Goal: Find specific fact: Find specific fact

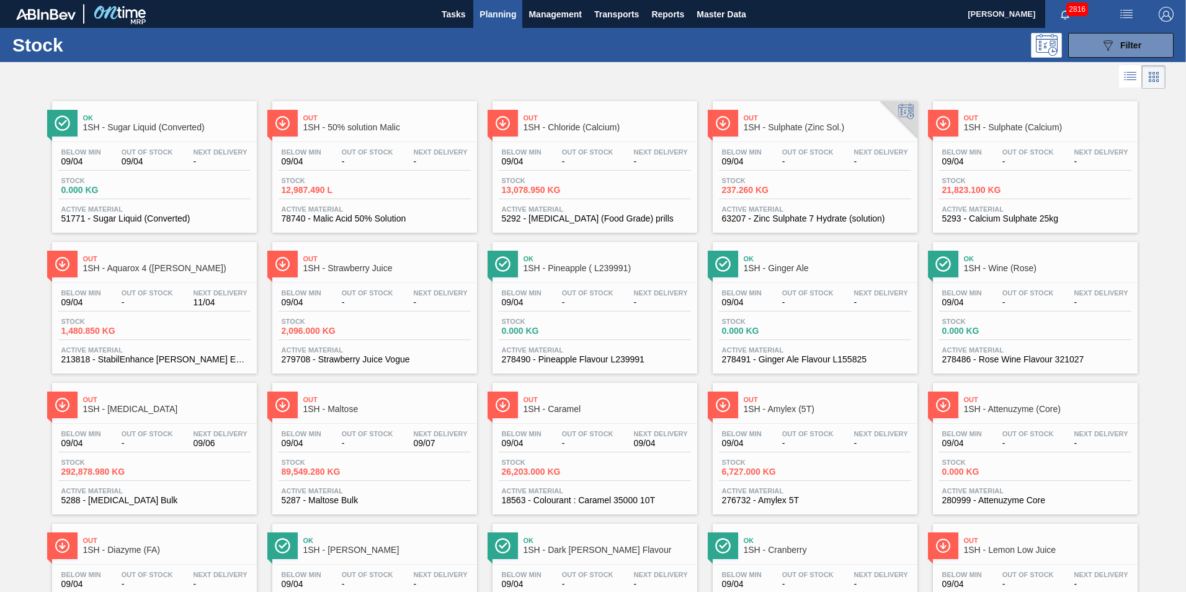
scroll to position [70, 0]
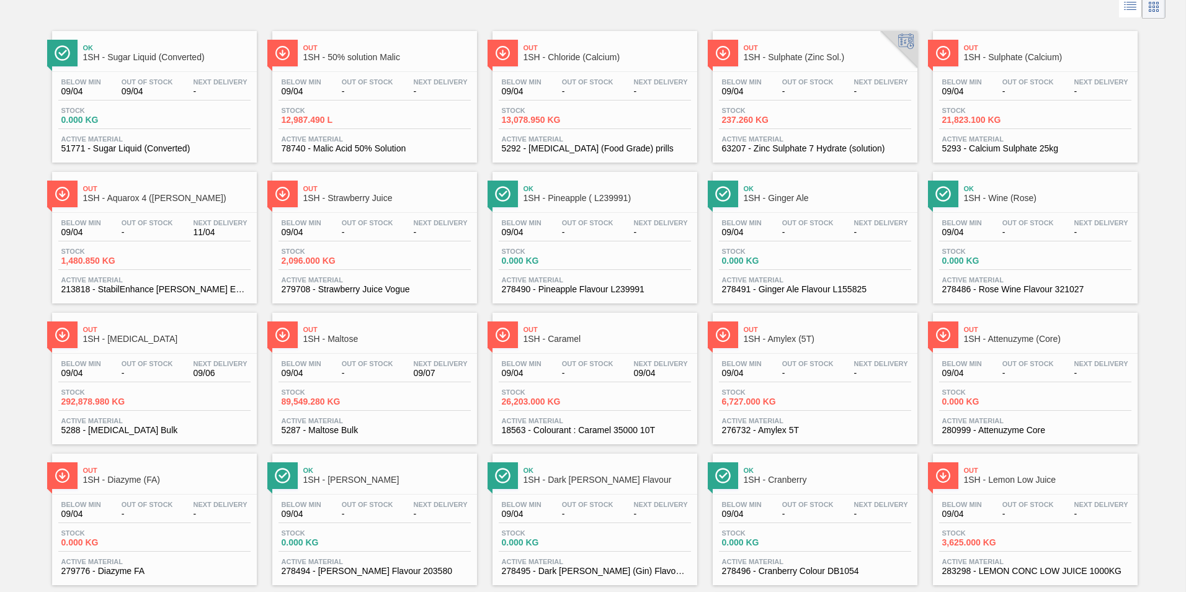
click at [128, 337] on span "1SH - [MEDICAL_DATA]" at bounding box center [166, 338] width 167 height 9
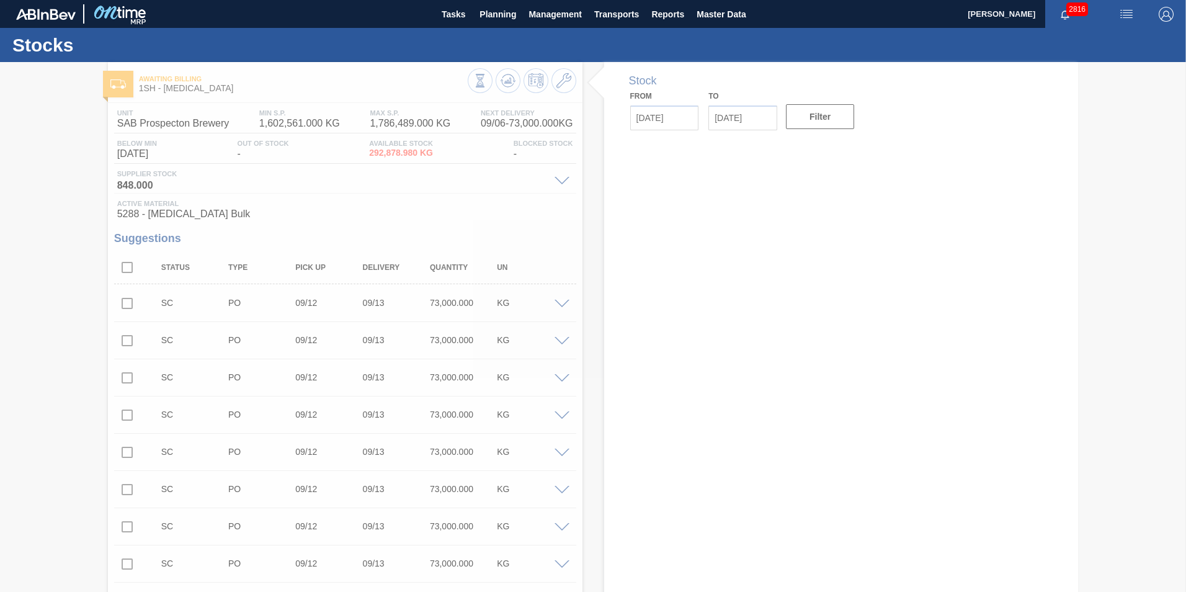
type input "[DATE]"
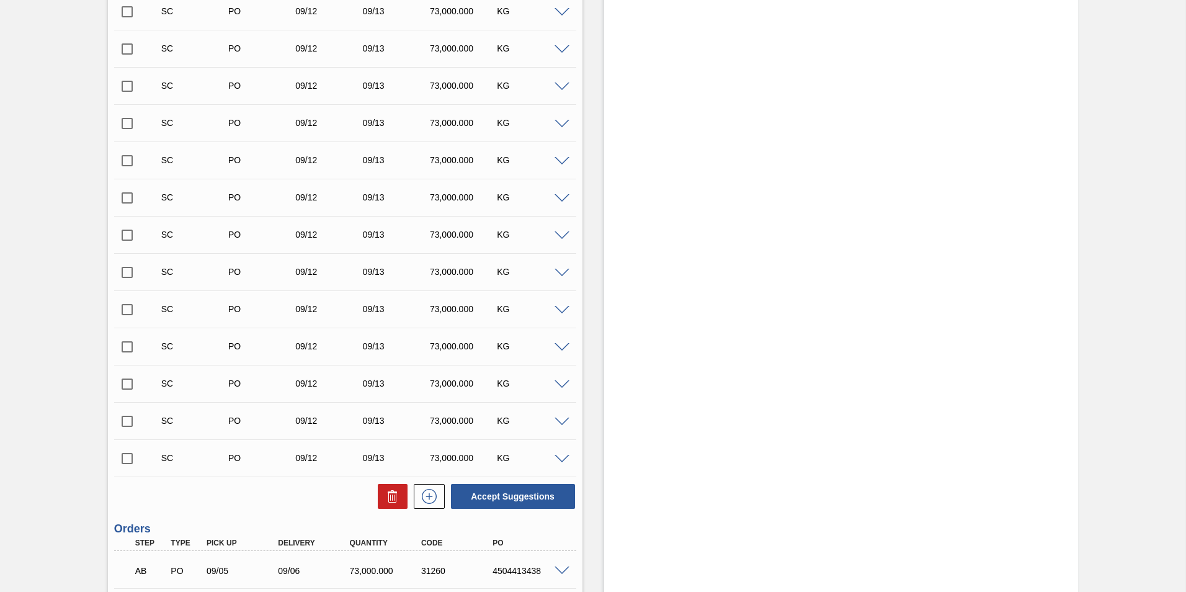
scroll to position [650, 0]
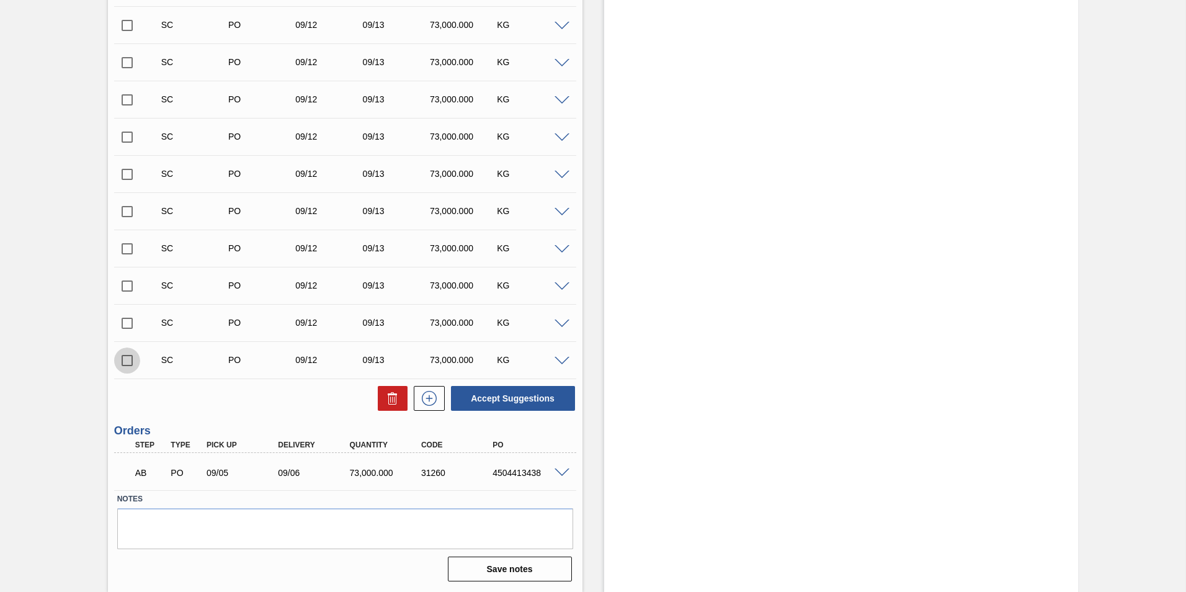
drag, startPoint x: 130, startPoint y: 363, endPoint x: 360, endPoint y: 408, distance: 235.0
click at [130, 363] on input "checkbox" at bounding box center [127, 360] width 26 height 26
click at [518, 397] on button "Accept Suggestions" at bounding box center [513, 398] width 124 height 25
checkbox input "false"
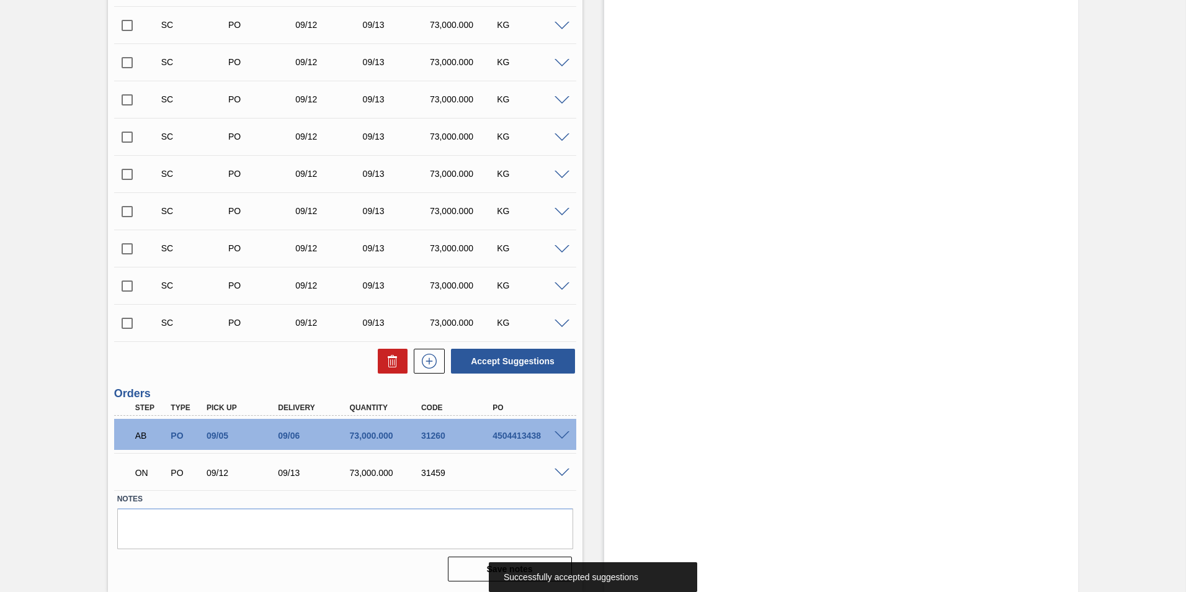
click at [127, 322] on input "checkbox" at bounding box center [127, 323] width 26 height 26
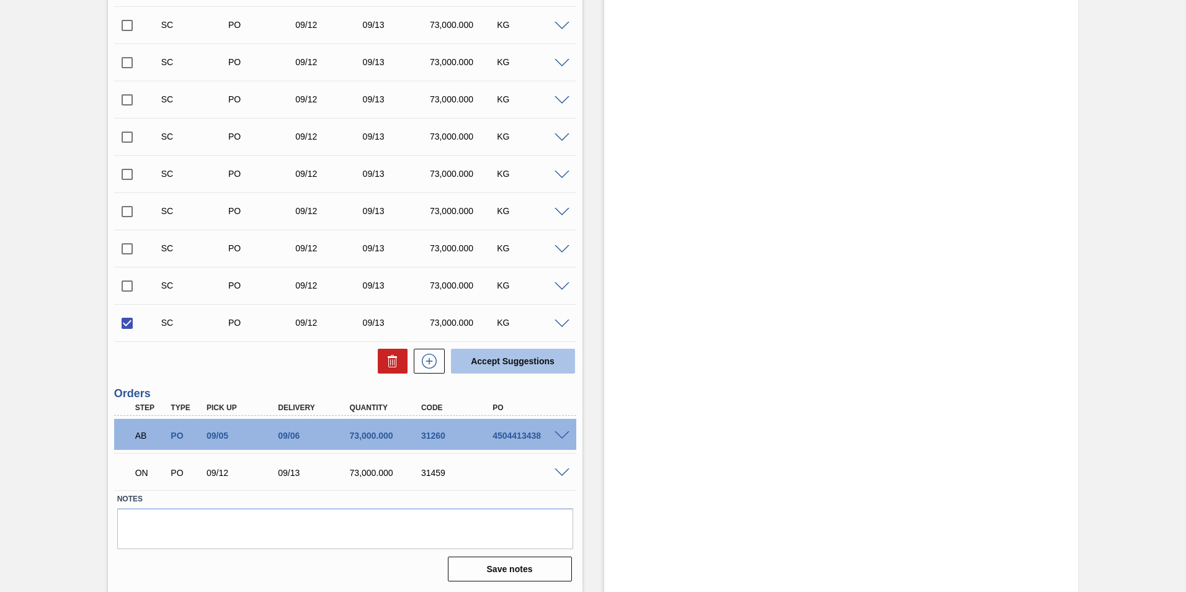
click at [533, 362] on button "Accept Suggestions" at bounding box center [513, 360] width 124 height 25
checkbox input "false"
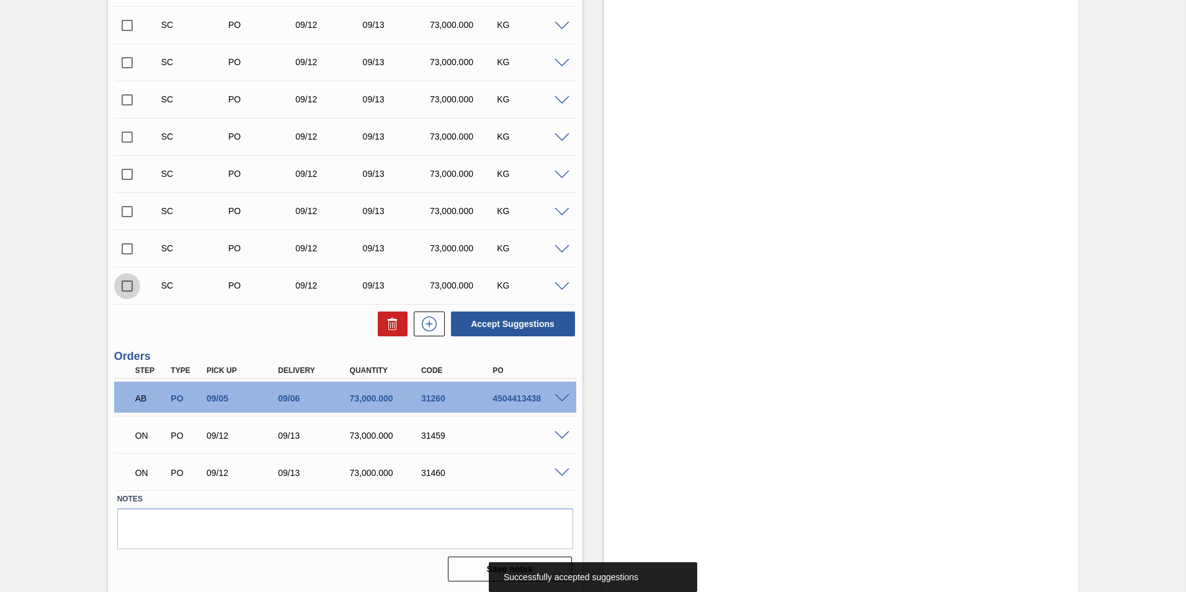
click at [123, 283] on input "checkbox" at bounding box center [127, 286] width 26 height 26
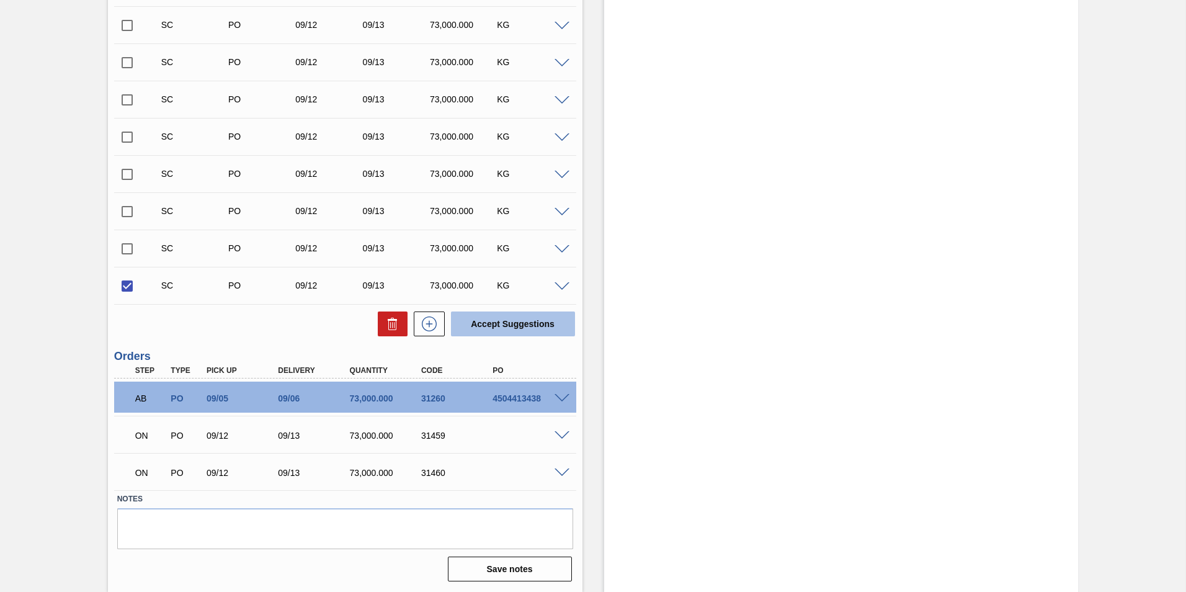
click at [513, 319] on button "Accept Suggestions" at bounding box center [513, 323] width 124 height 25
checkbox input "false"
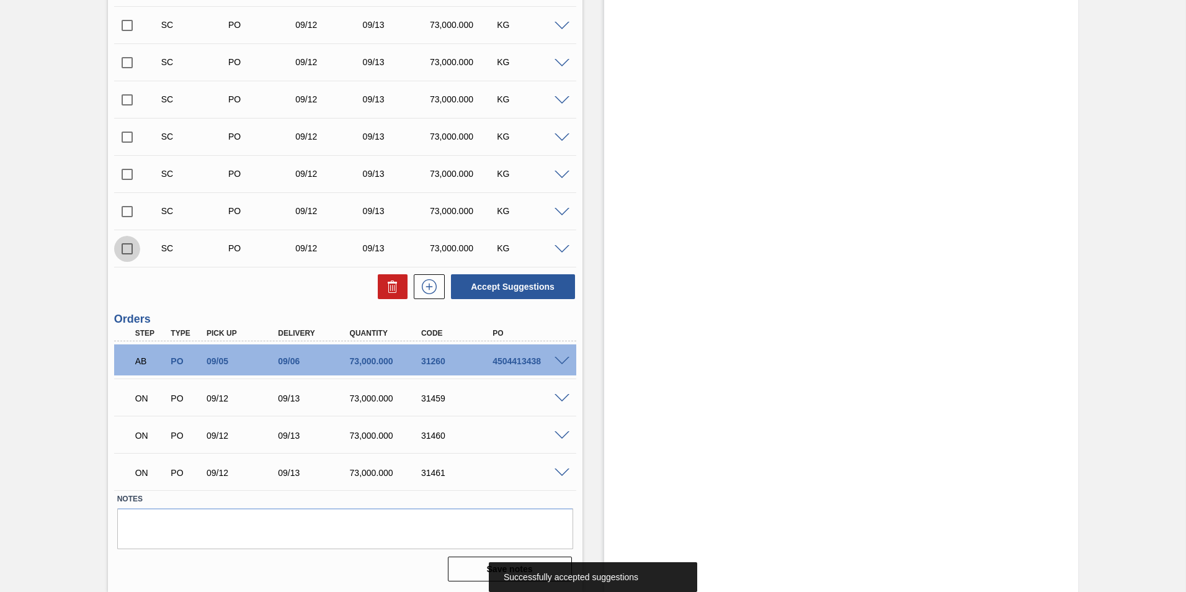
click at [127, 249] on input "checkbox" at bounding box center [127, 249] width 26 height 26
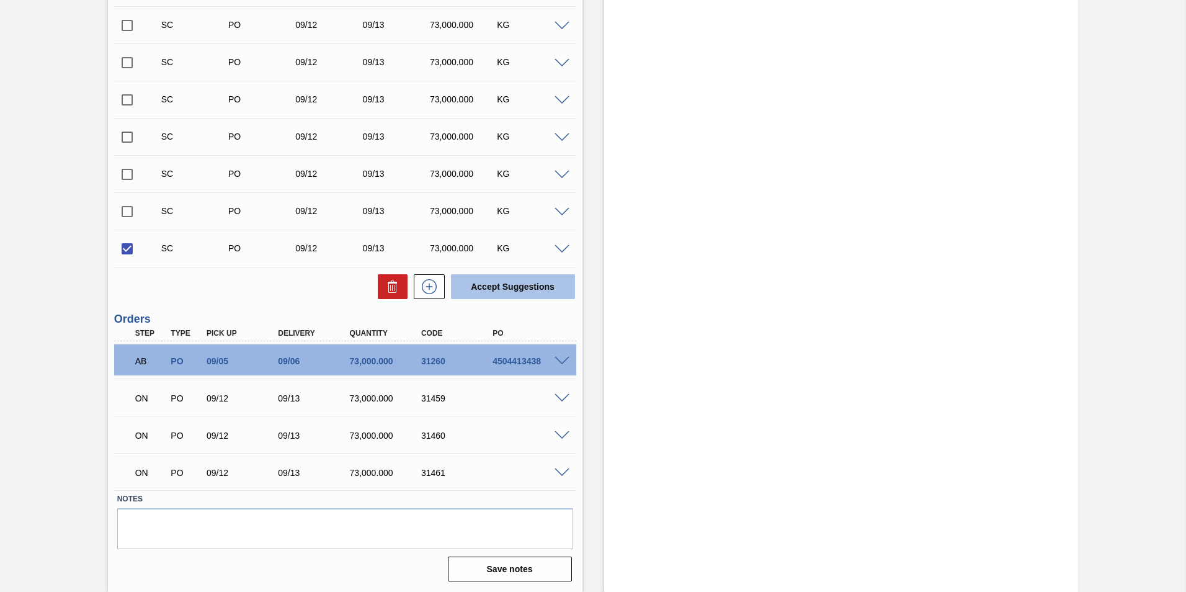
click at [522, 284] on button "Accept Suggestions" at bounding box center [513, 286] width 124 height 25
checkbox input "false"
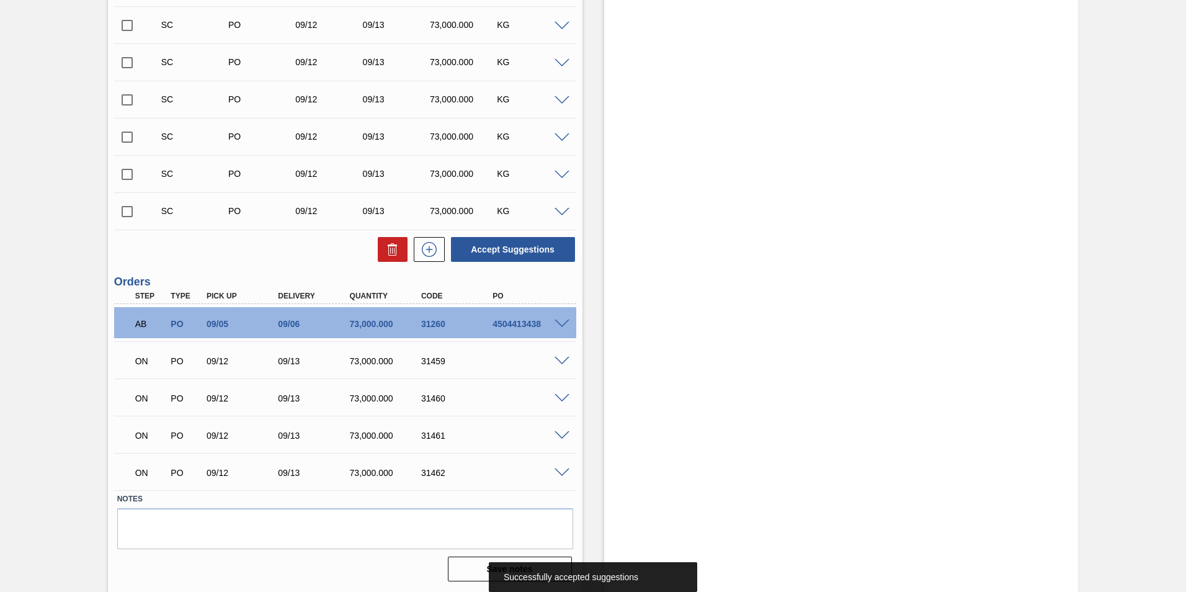
click at [123, 211] on input "checkbox" at bounding box center [127, 211] width 26 height 26
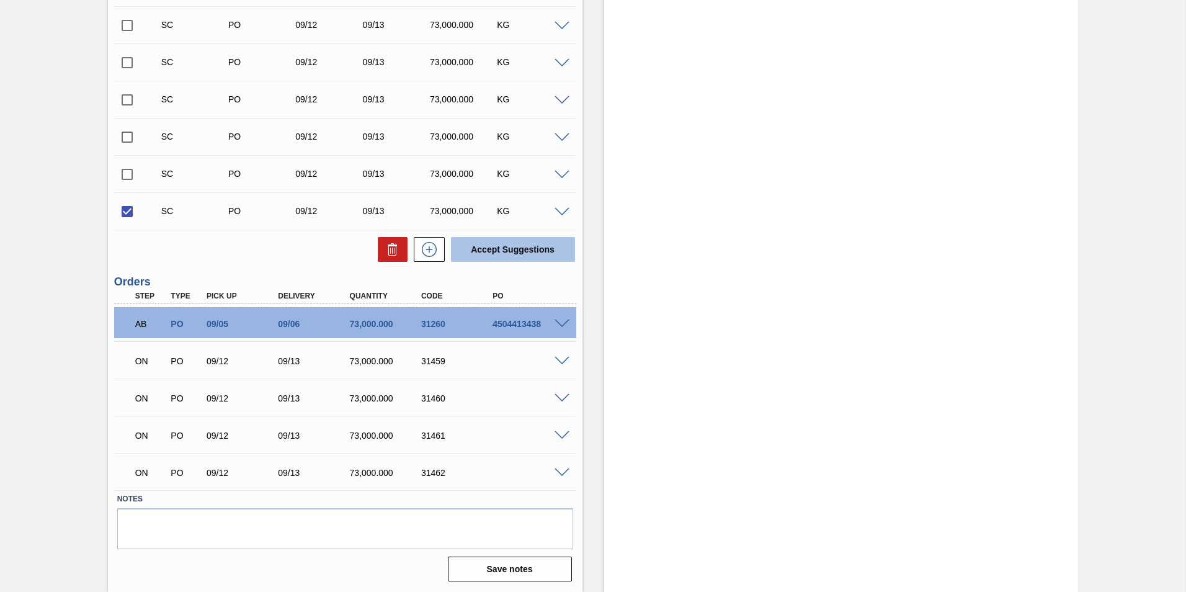
click at [530, 247] on button "Accept Suggestions" at bounding box center [513, 249] width 124 height 25
checkbox input "false"
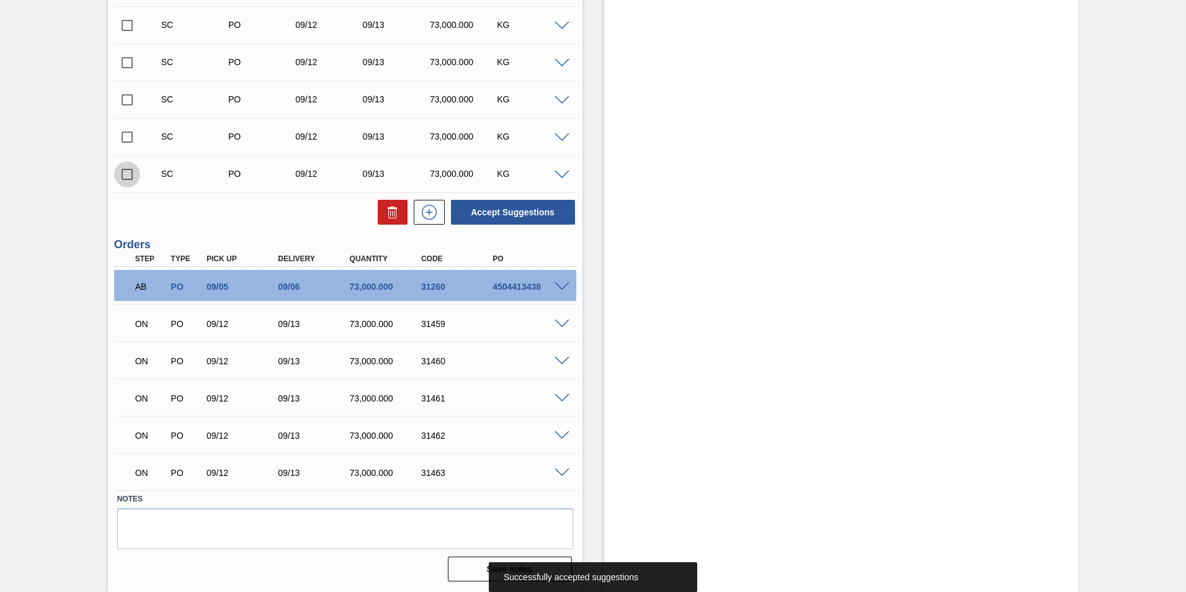
click at [126, 174] on input "checkbox" at bounding box center [127, 174] width 26 height 26
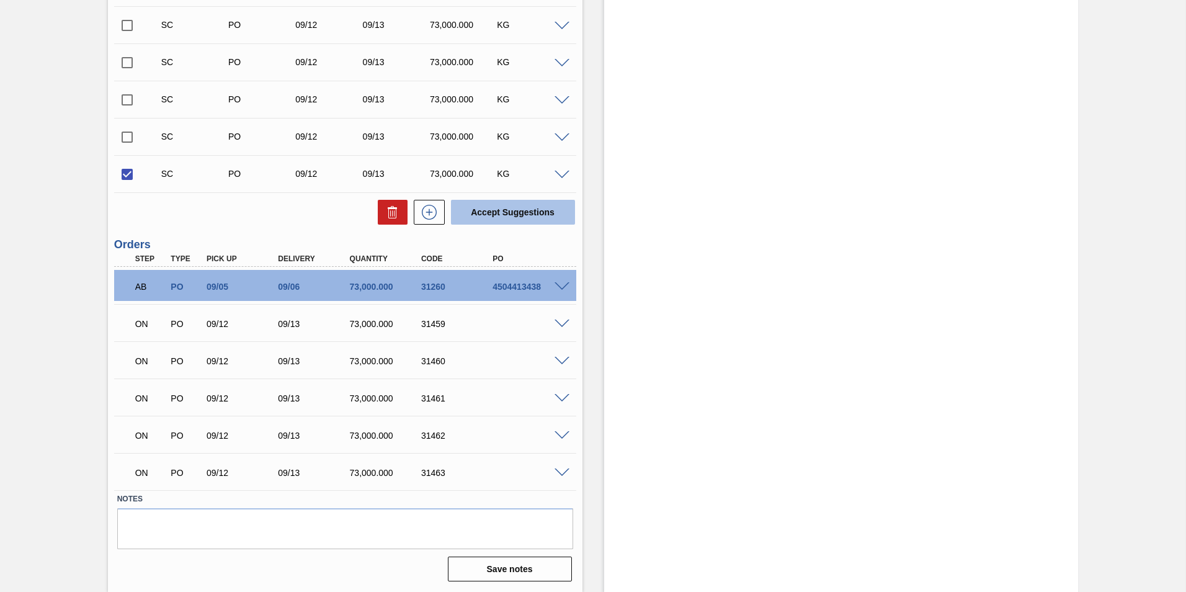
click at [516, 210] on button "Accept Suggestions" at bounding box center [513, 212] width 124 height 25
checkbox input "false"
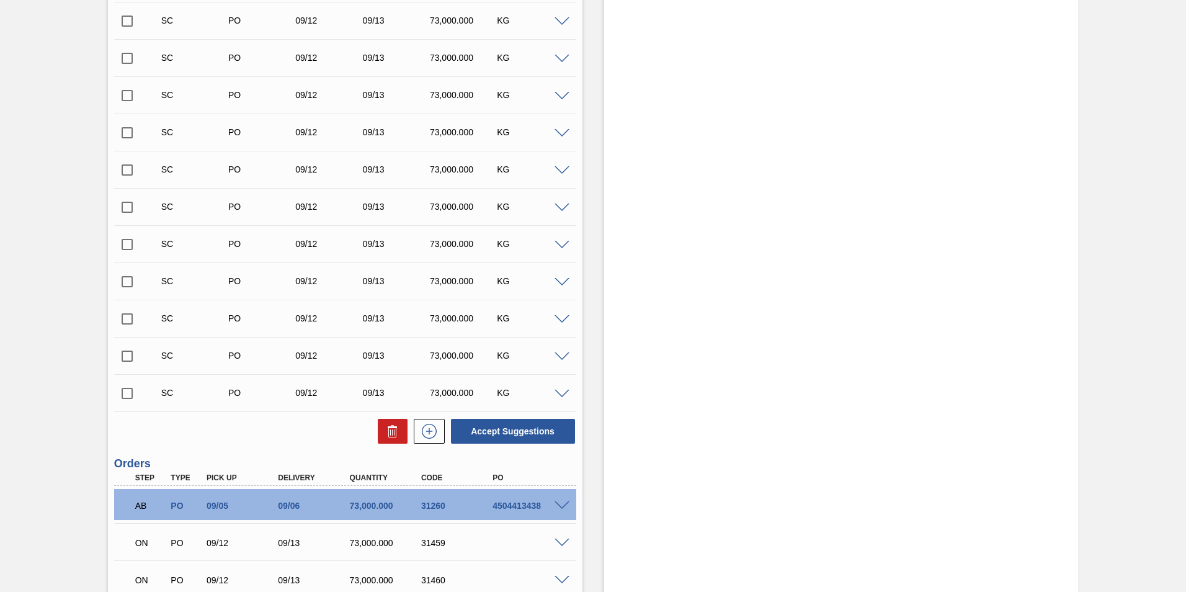
scroll to position [340, 0]
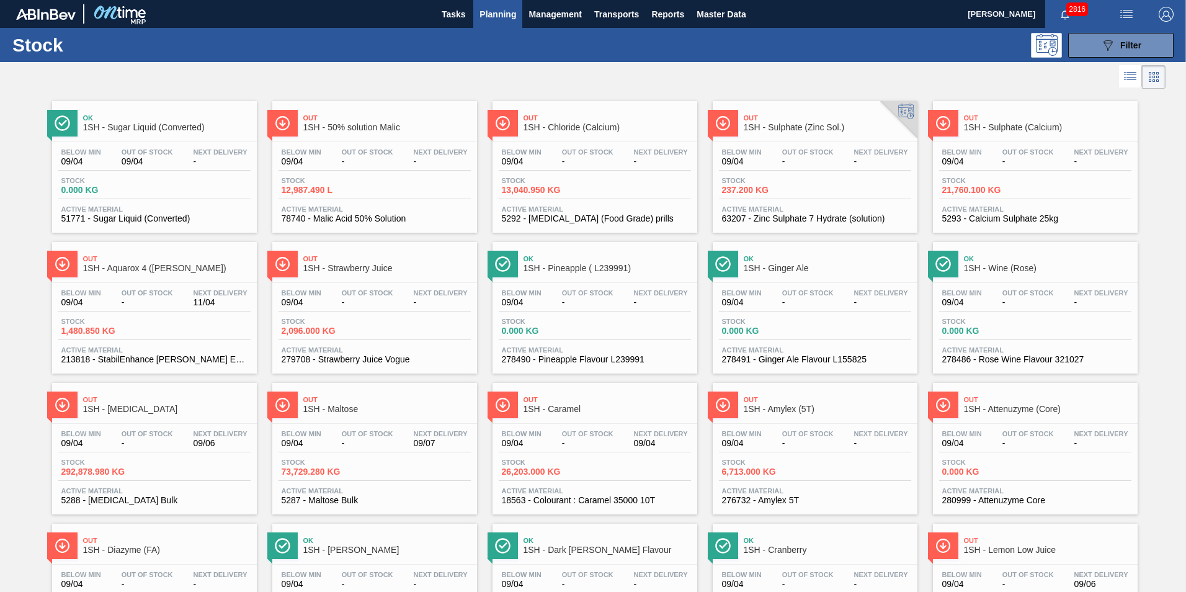
click at [341, 410] on span "1SH - Maltose" at bounding box center [386, 408] width 167 height 9
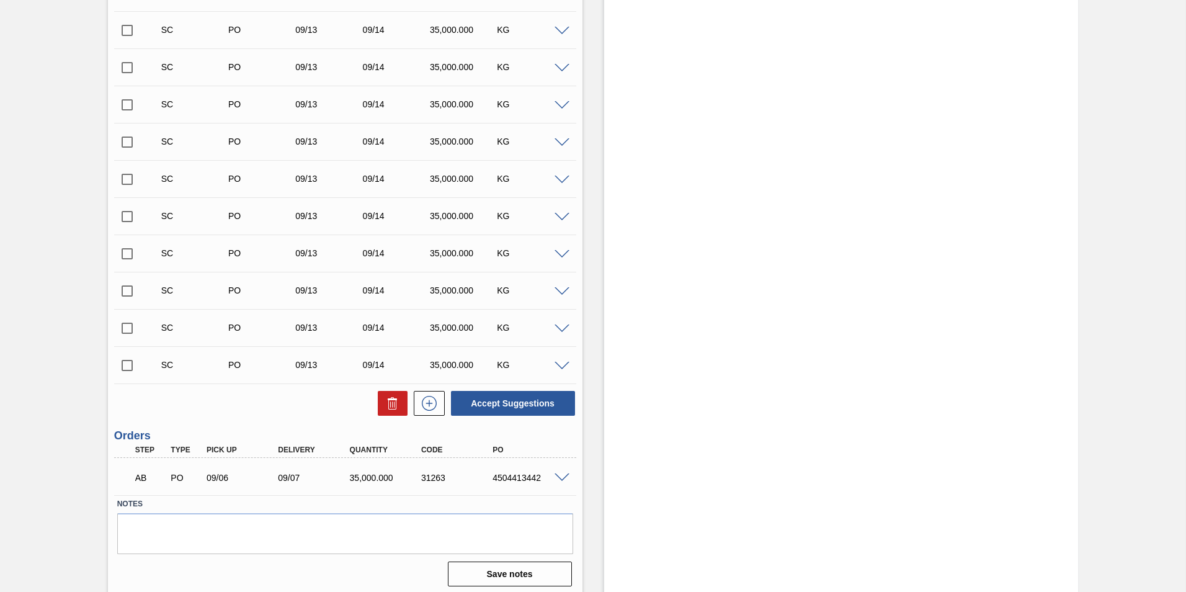
scroll to position [1803, 0]
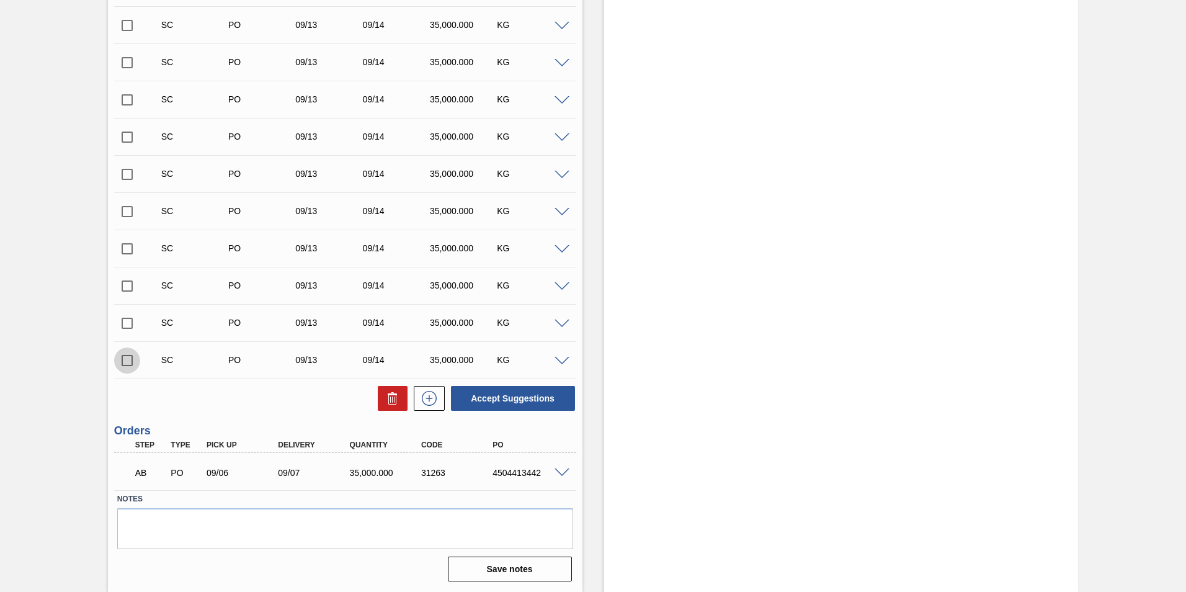
click at [125, 360] on input "checkbox" at bounding box center [127, 360] width 26 height 26
click at [508, 397] on button "Accept Suggestions" at bounding box center [513, 398] width 124 height 25
checkbox input "false"
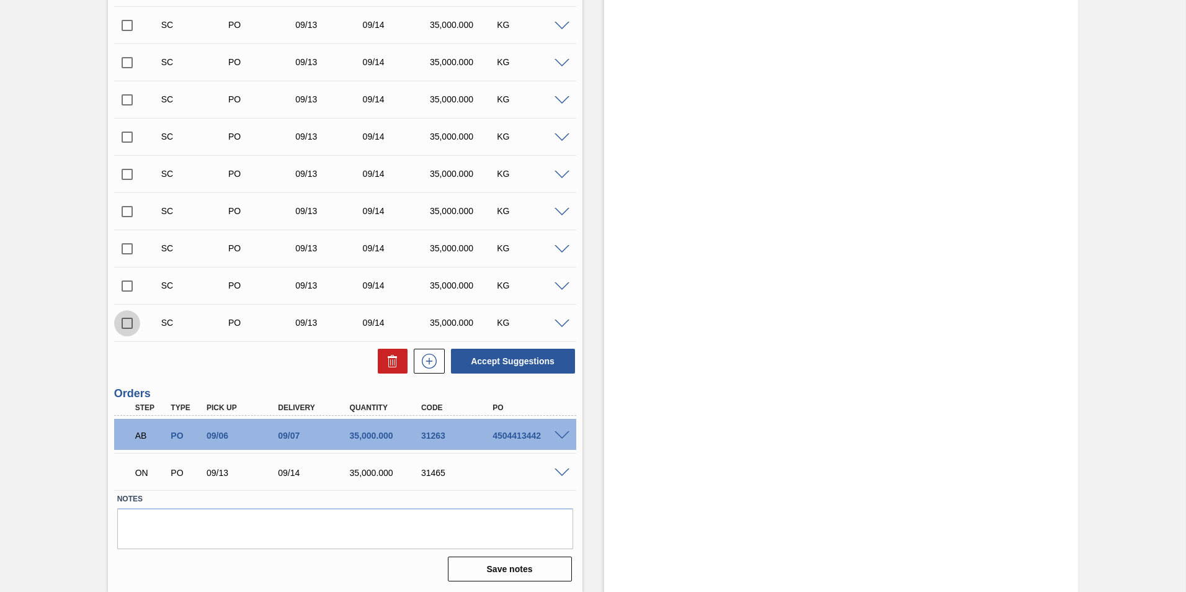
click at [125, 323] on input "checkbox" at bounding box center [127, 323] width 26 height 26
click at [521, 357] on button "Accept Suggestions" at bounding box center [513, 360] width 124 height 25
checkbox input "false"
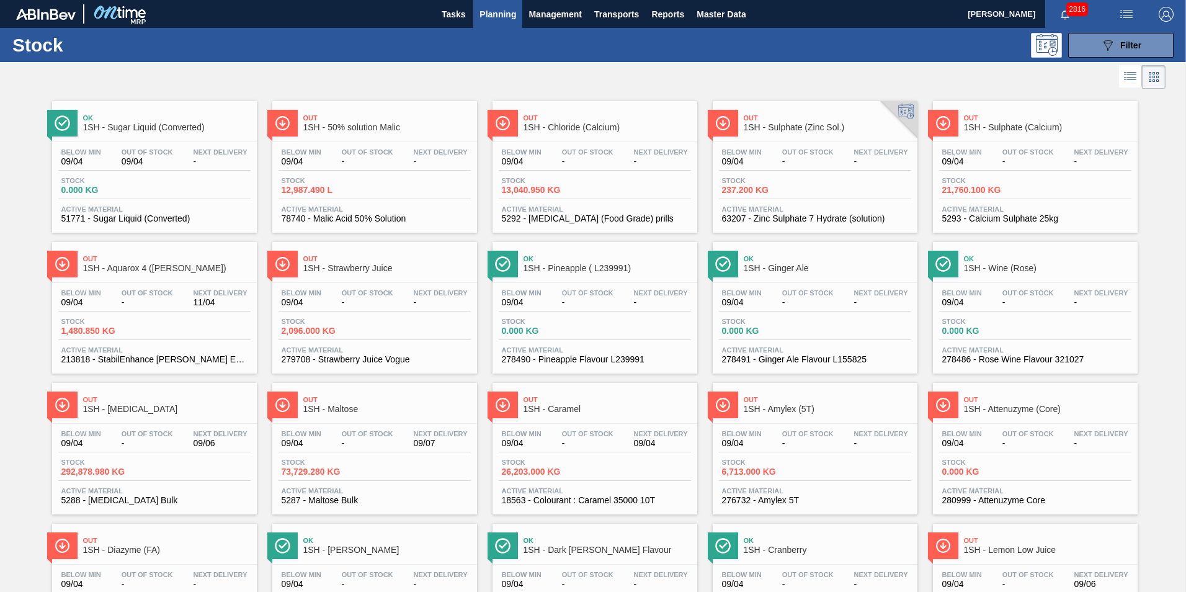
click at [115, 409] on span "1SH - [MEDICAL_DATA]" at bounding box center [166, 408] width 167 height 9
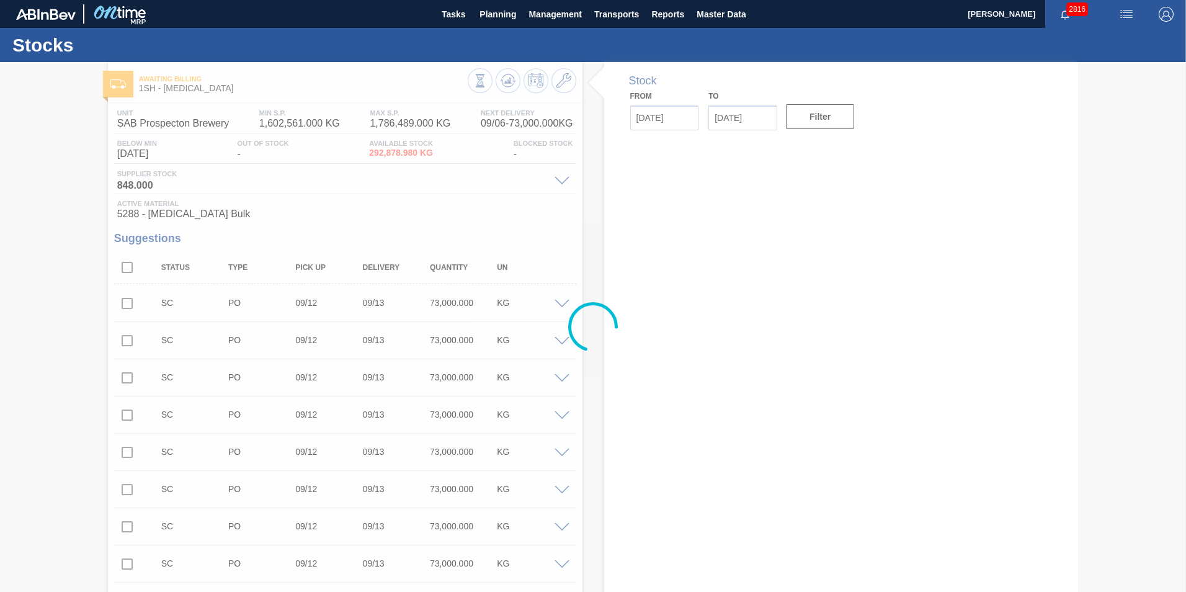
type input "[DATE]"
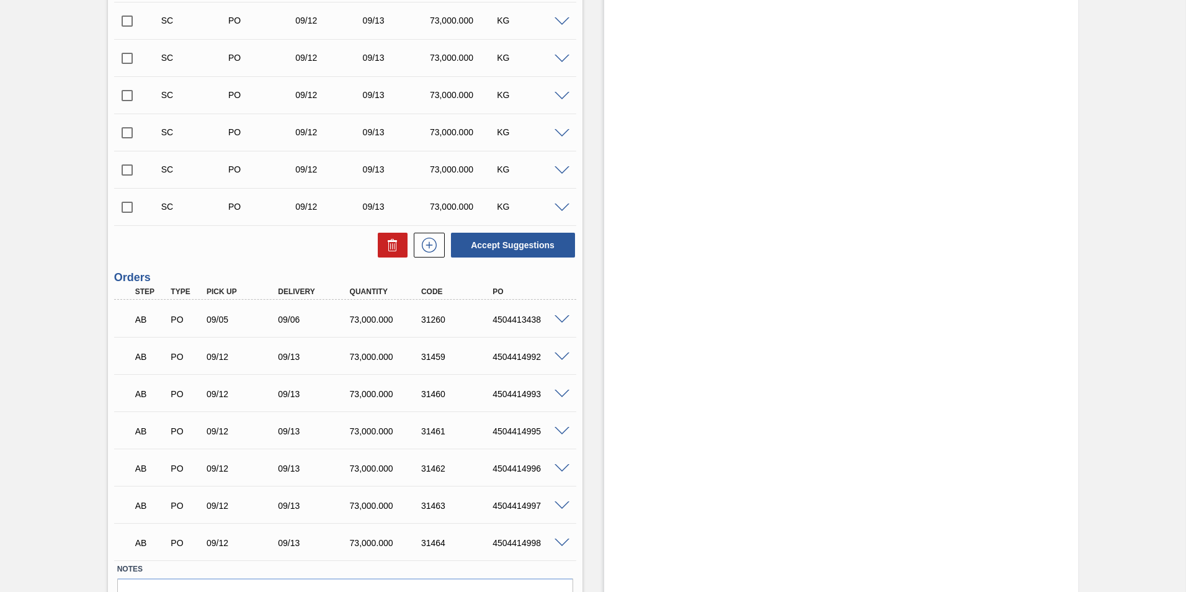
scroll to position [650, 0]
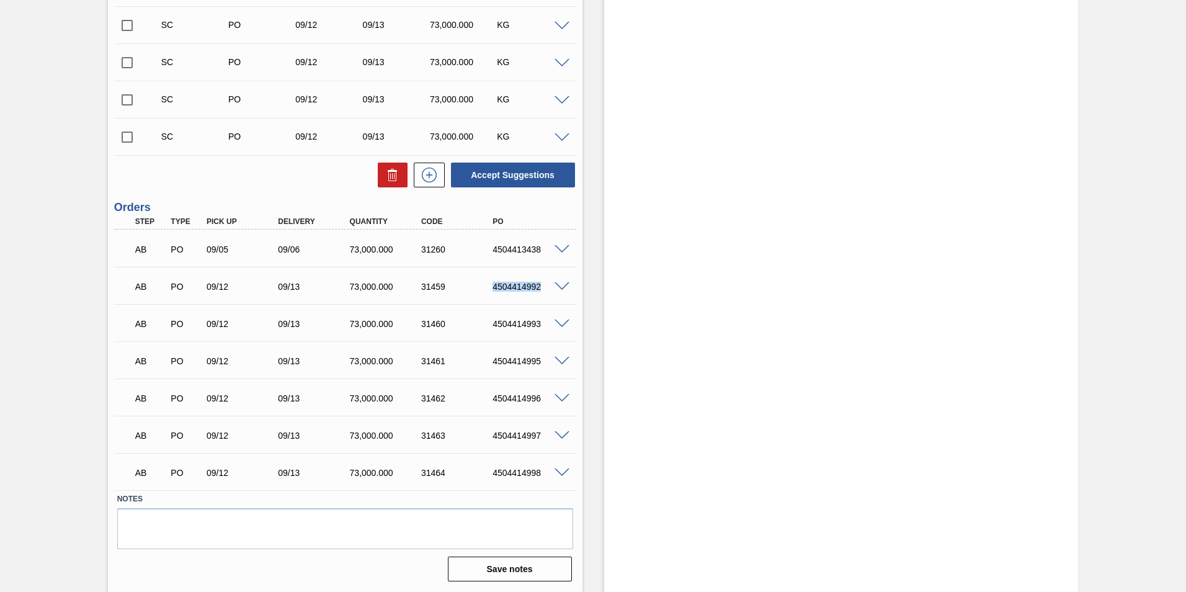
drag, startPoint x: 491, startPoint y: 285, endPoint x: 544, endPoint y: 286, distance: 52.7
click at [544, 286] on div "4504414992" at bounding box center [529, 287] width 80 height 10
copy div "4504414992"
drag, startPoint x: 490, startPoint y: 324, endPoint x: 549, endPoint y: 327, distance: 59.0
click at [549, 327] on div "4504414993" at bounding box center [529, 324] width 80 height 10
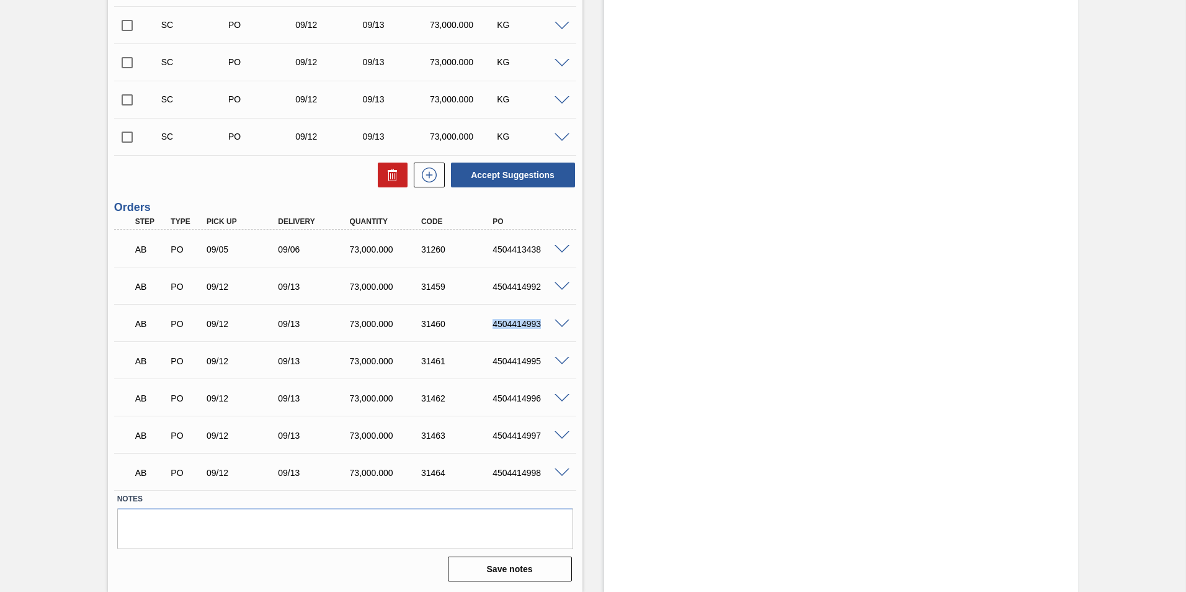
copy div "4504414993"
drag, startPoint x: 505, startPoint y: 358, endPoint x: 544, endPoint y: 355, distance: 39.8
click at [544, 355] on div "AB PO 09/12 09/13 73,000.000 31461 4504414995" at bounding box center [341, 359] width 429 height 25
copy div "4504414995"
drag, startPoint x: 487, startPoint y: 396, endPoint x: 561, endPoint y: 399, distance: 74.5
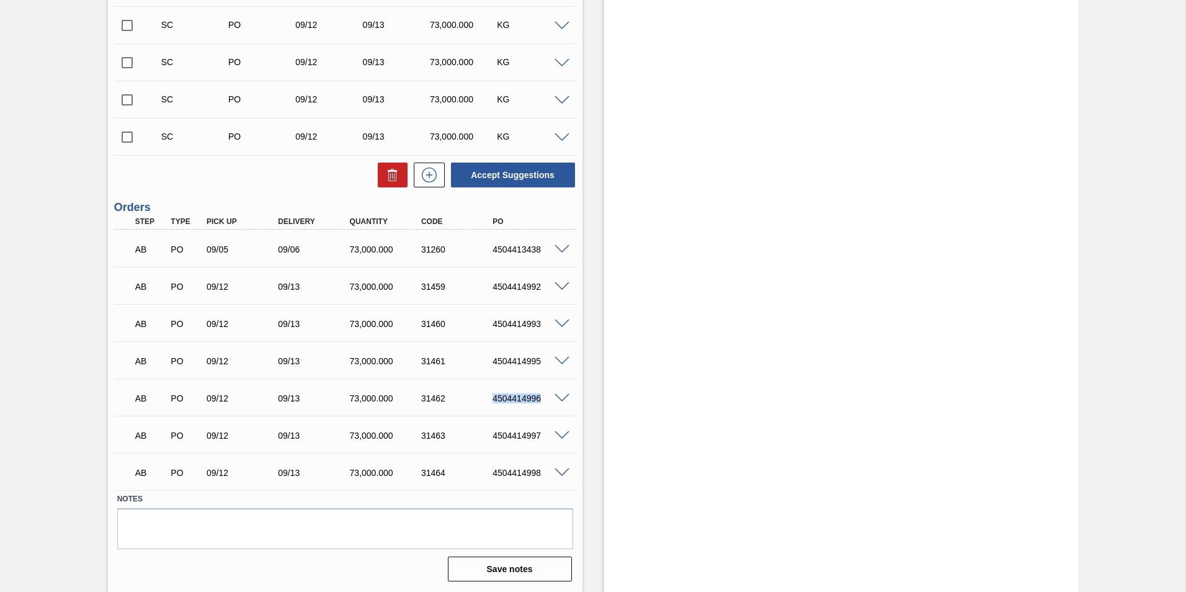
click at [561, 399] on div "AB PO 09/12 09/13 73,000.000 31462 4504414996" at bounding box center [345, 396] width 462 height 31
copy div "4504414996"
drag, startPoint x: 487, startPoint y: 436, endPoint x: 552, endPoint y: 438, distance: 64.5
click at [552, 438] on div "AB PO 09/12 09/13 73,000.000 31463 4504414997" at bounding box center [345, 434] width 462 height 31
copy div "4504414997"
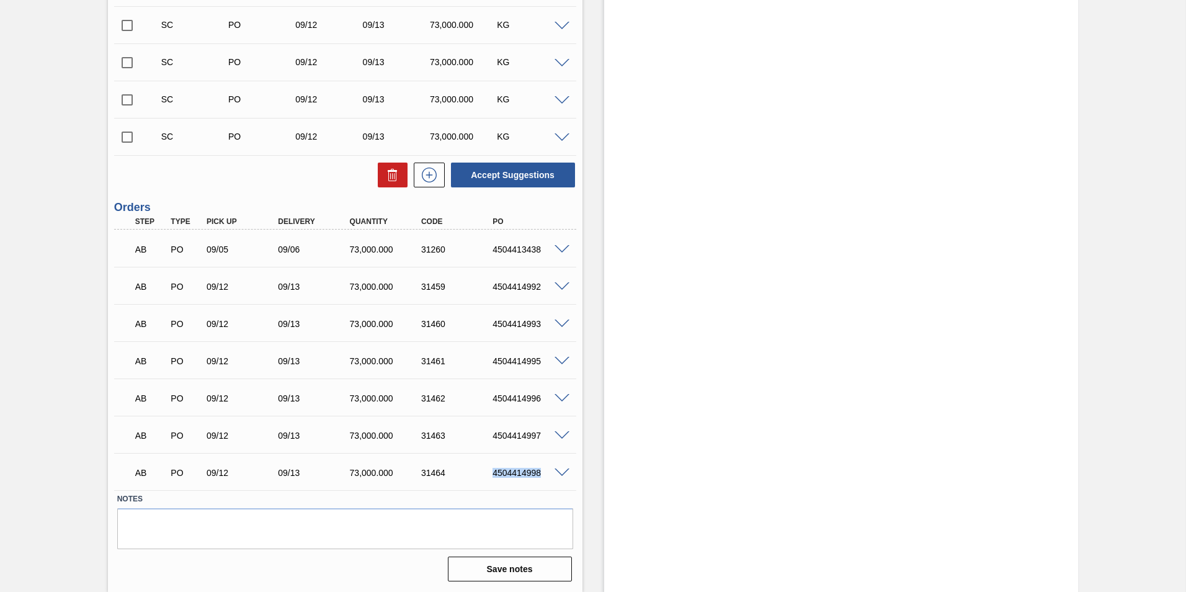
drag, startPoint x: 486, startPoint y: 471, endPoint x: 553, endPoint y: 472, distance: 67.0
click at [553, 472] on div "AB PO 09/12 09/13 73,000.000 31464 4504414998" at bounding box center [345, 471] width 462 height 31
copy div "4504414998"
drag, startPoint x: 489, startPoint y: 252, endPoint x: 541, endPoint y: 251, distance: 52.1
click at [541, 251] on div "4504413438" at bounding box center [529, 249] width 80 height 10
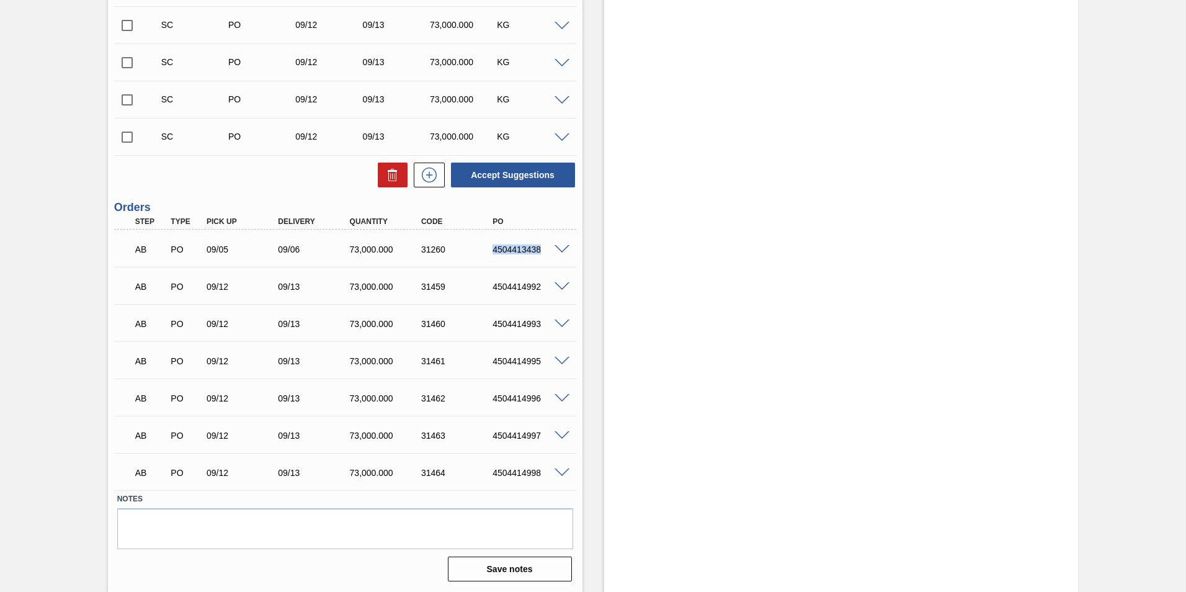
copy div "4504413438"
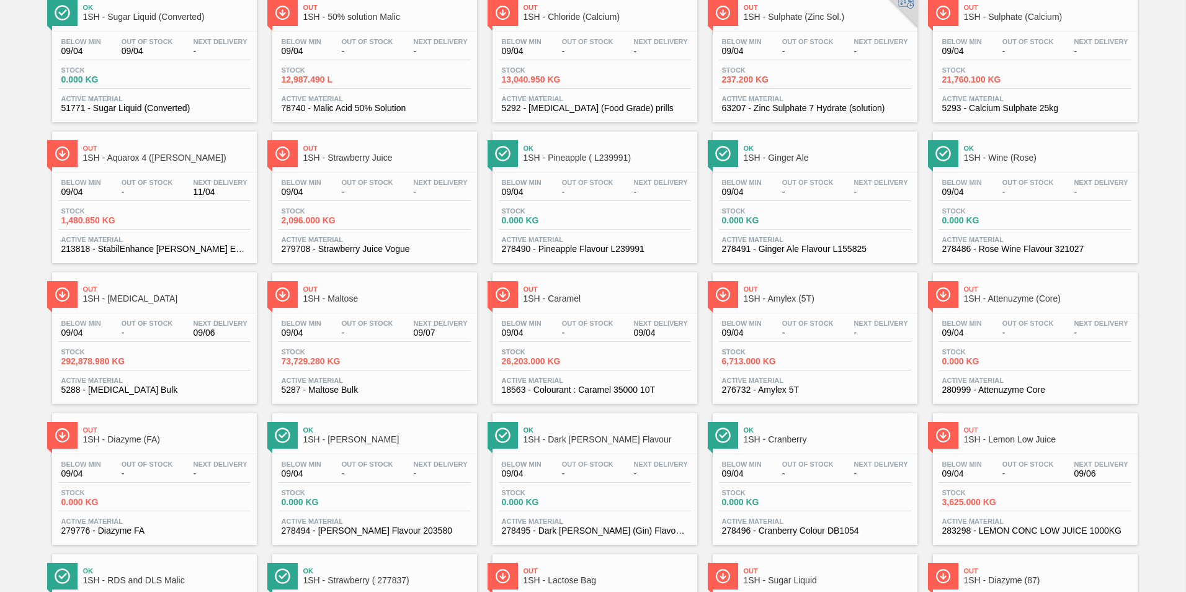
scroll to position [124, 0]
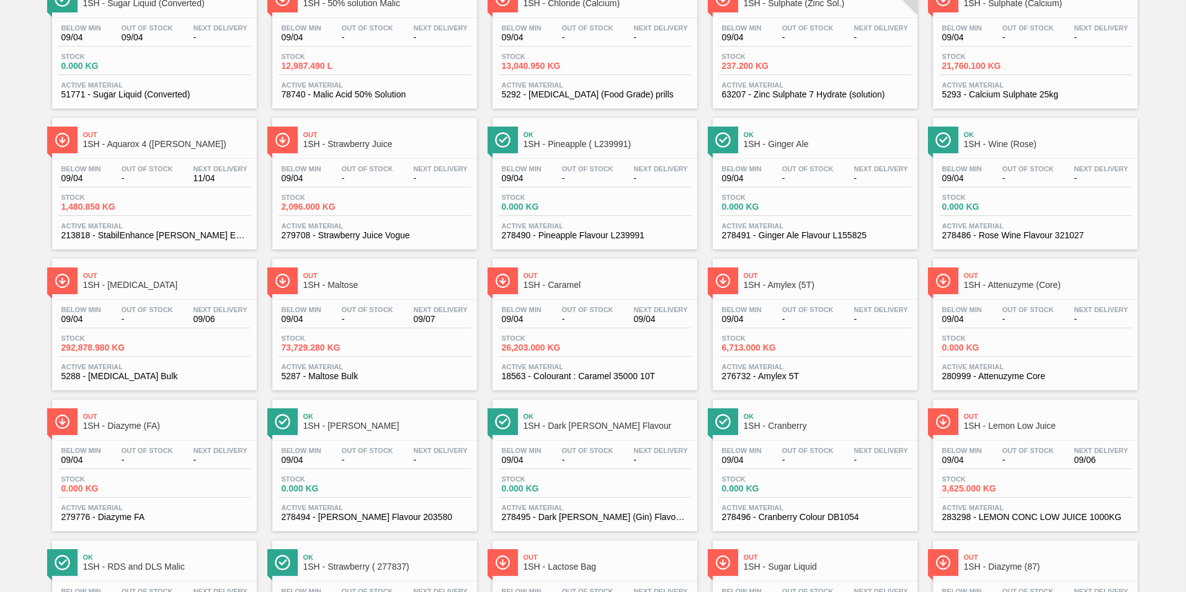
drag, startPoint x: 339, startPoint y: 285, endPoint x: 347, endPoint y: 284, distance: 8.1
click at [339, 285] on span "1SH - Maltose" at bounding box center [386, 284] width 167 height 9
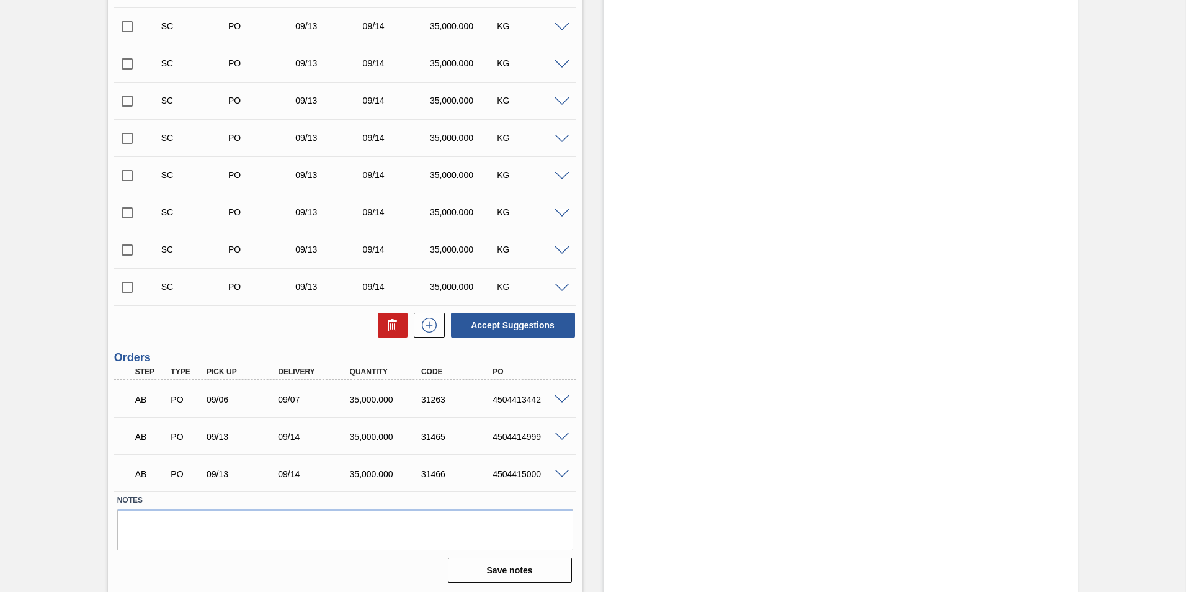
scroll to position [1803, 0]
drag, startPoint x: 486, startPoint y: 473, endPoint x: 553, endPoint y: 480, distance: 66.7
click at [553, 480] on div "AB PO 09/13 09/14 35,000.000 31466 4504415000" at bounding box center [341, 471] width 429 height 25
copy div "4504415000"
drag, startPoint x: 491, startPoint y: 435, endPoint x: 543, endPoint y: 436, distance: 51.5
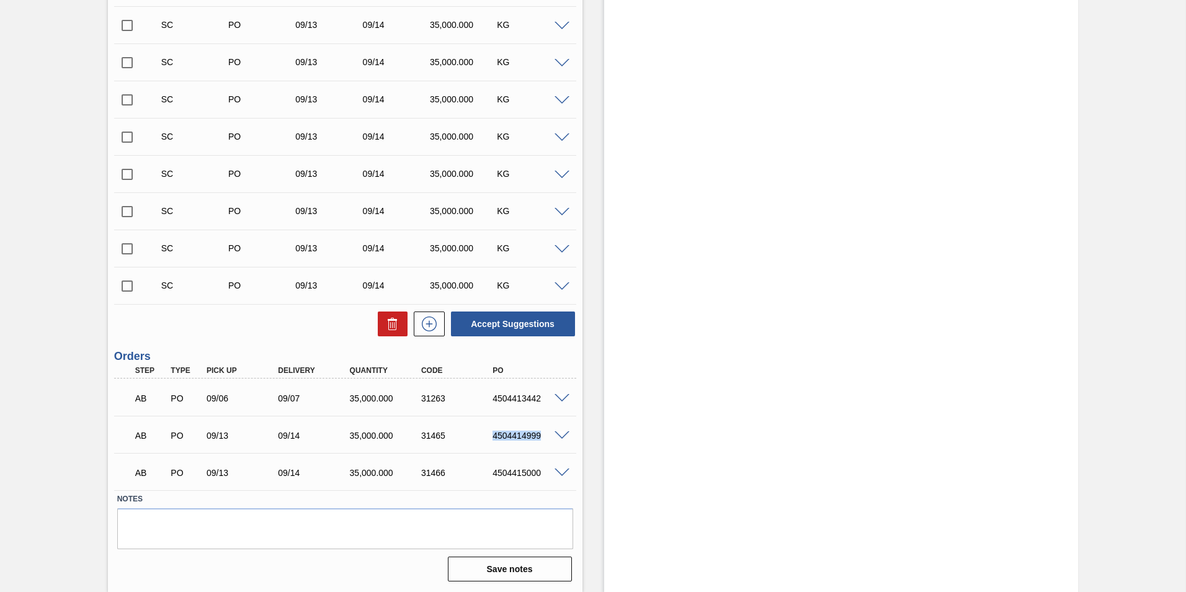
click at [543, 436] on div "4504414999" at bounding box center [529, 435] width 80 height 10
copy div "4504414999"
